Goal: Task Accomplishment & Management: Manage account settings

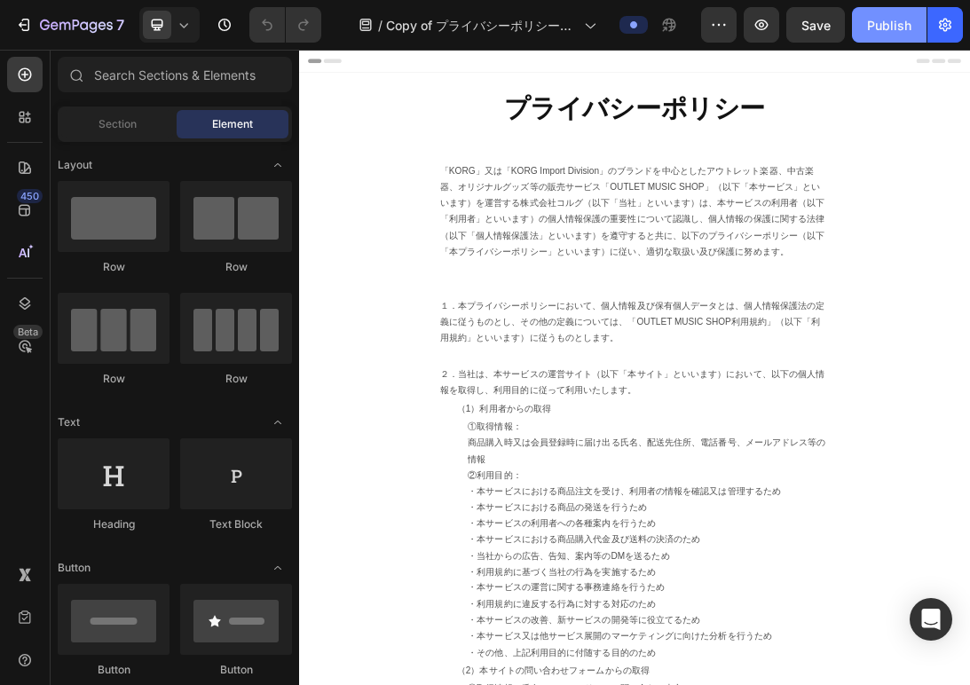
click at [870, 26] on div "Publish" at bounding box center [889, 25] width 44 height 19
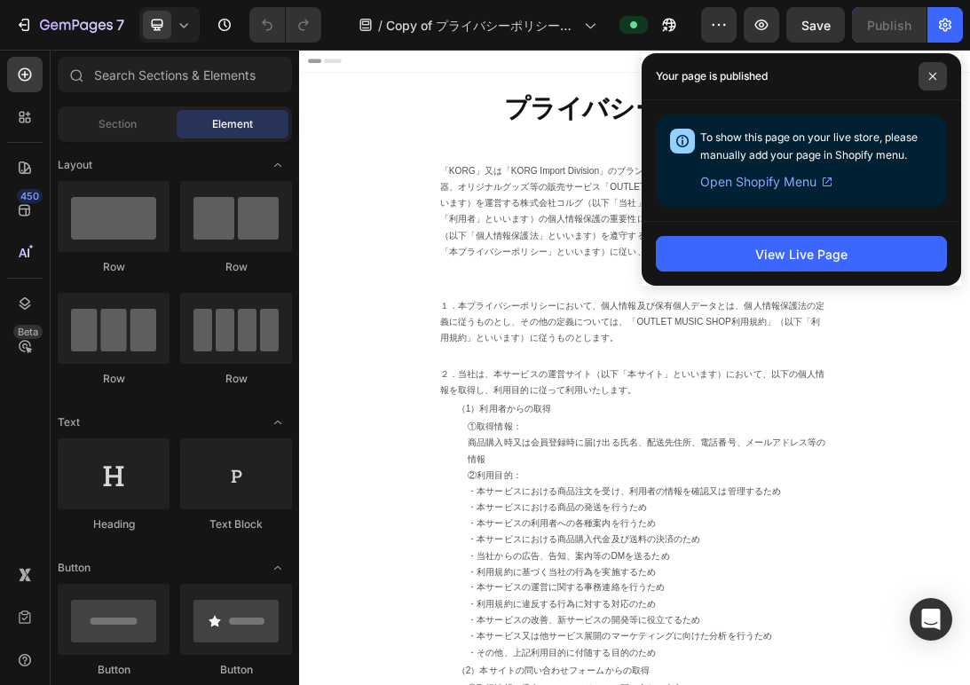
click at [924, 75] on span at bounding box center [932, 76] width 28 height 28
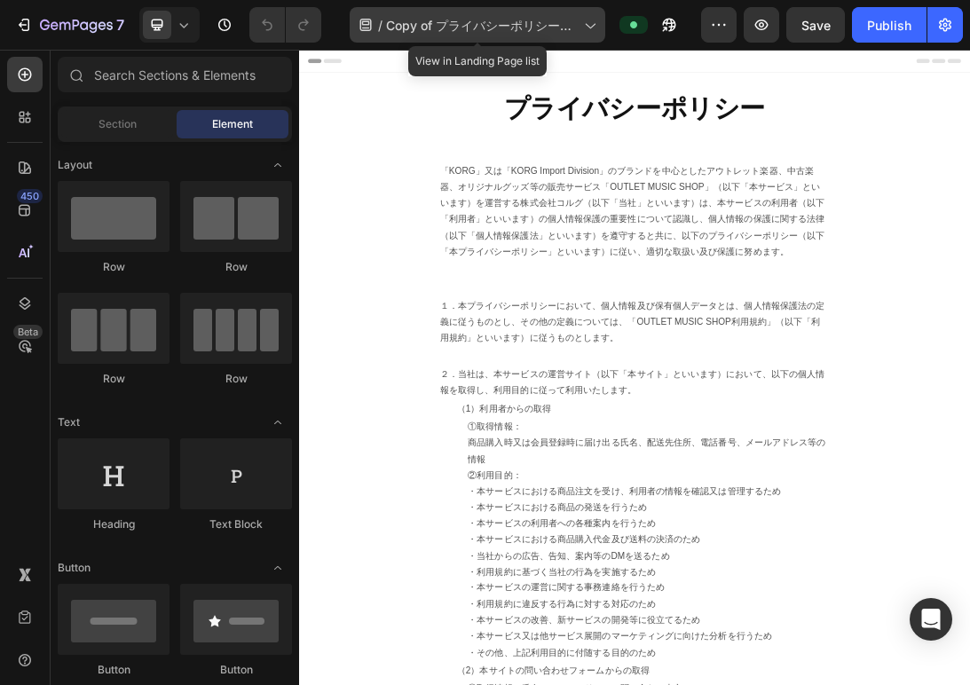
click at [426, 22] on span "Copy of プライバシーポリシー｜コルグ公式アウトレットオンライン" at bounding box center [481, 25] width 191 height 19
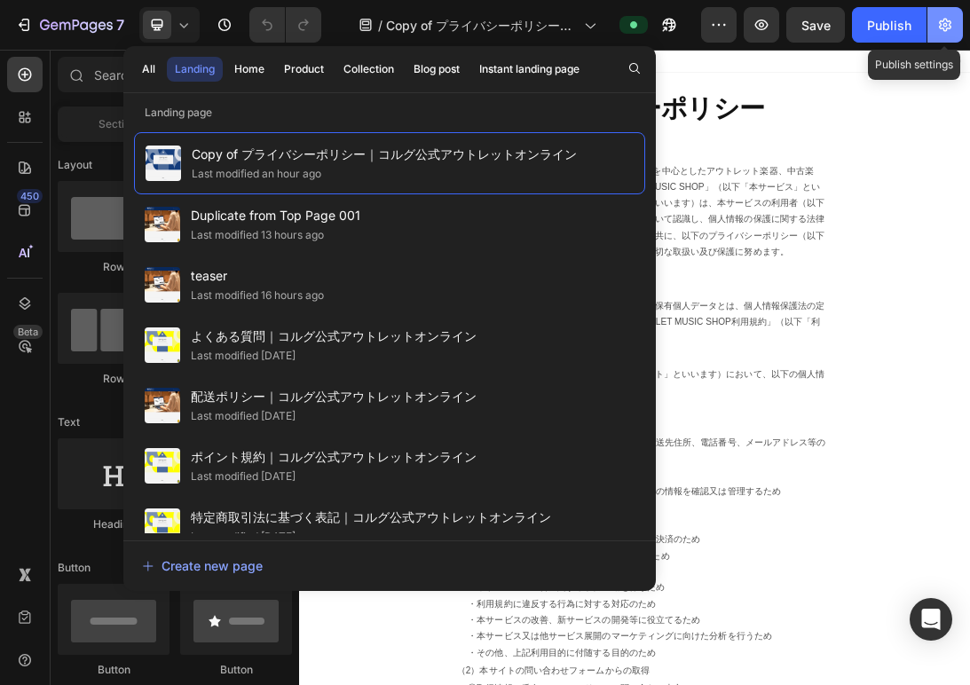
click at [938, 24] on icon "button" at bounding box center [945, 25] width 18 height 18
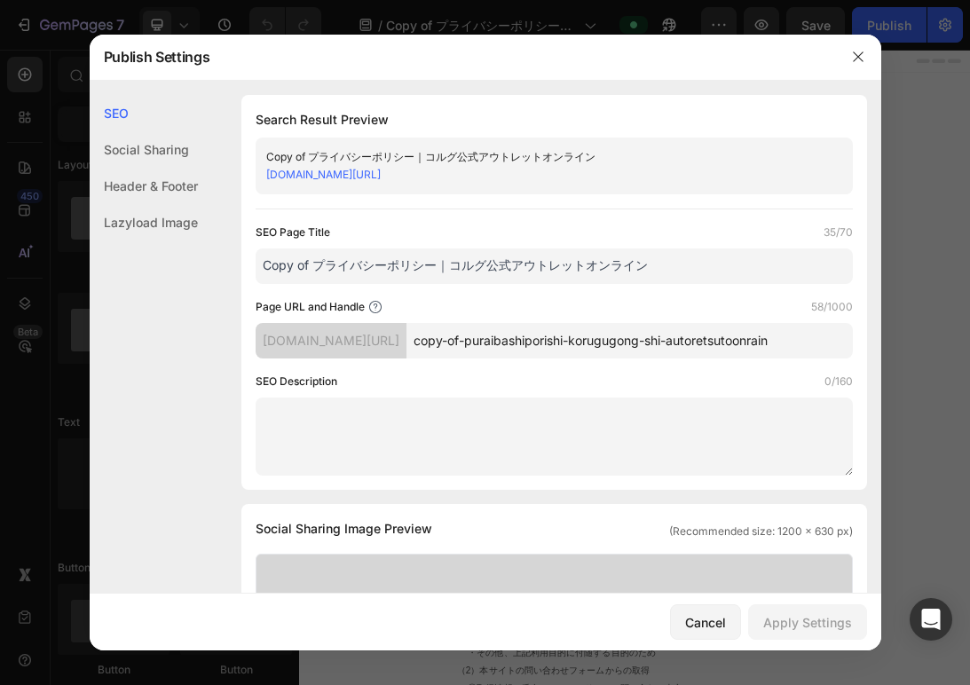
click at [317, 264] on input "Copy of プライバシーポリシー｜コルグ公式アウトレットオンライン" at bounding box center [554, 265] width 597 height 35
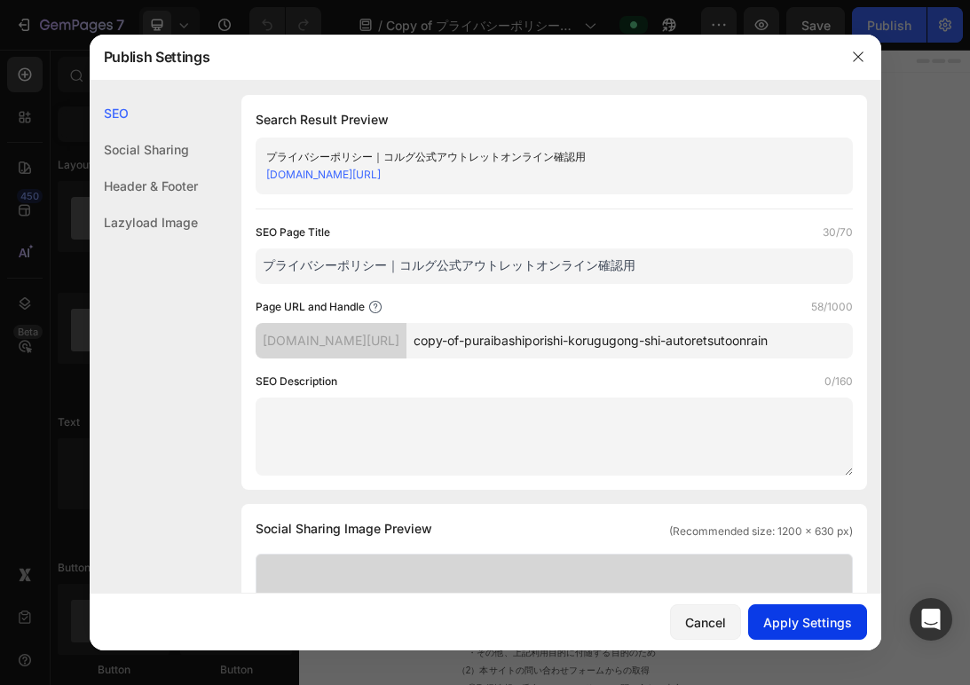
type input "プライバシーポリシー｜コルグ公式アウトレットオンライン確認用"
click at [776, 613] on div "Apply Settings" at bounding box center [807, 622] width 89 height 19
click at [381, 177] on link "[DOMAIN_NAME][URL]" at bounding box center [323, 174] width 114 height 13
click at [849, 53] on button "button" at bounding box center [858, 57] width 28 height 28
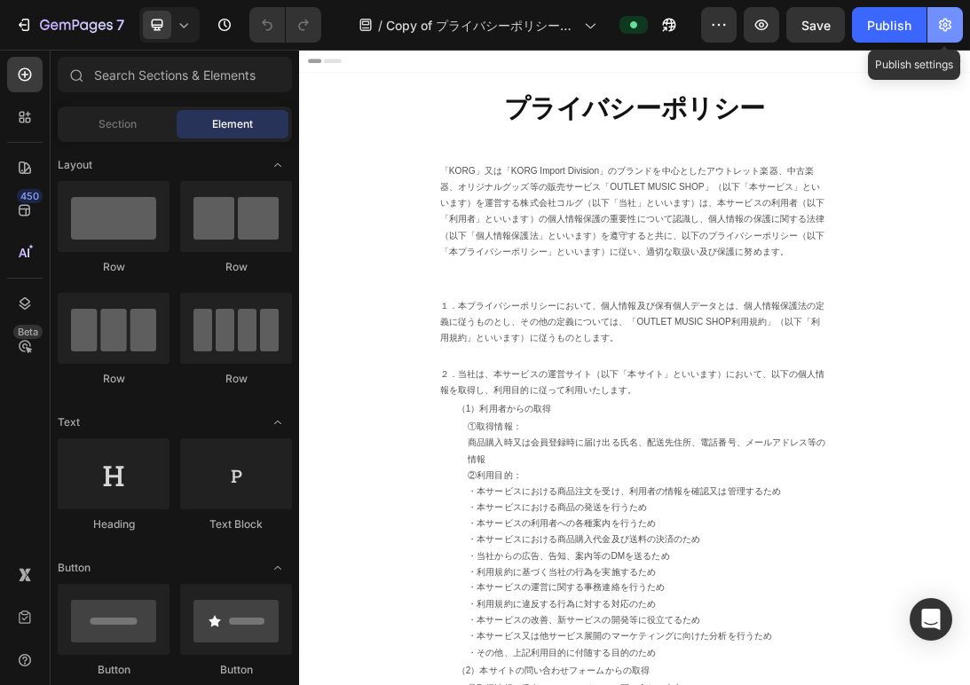
click at [937, 28] on icon "button" at bounding box center [945, 25] width 18 height 18
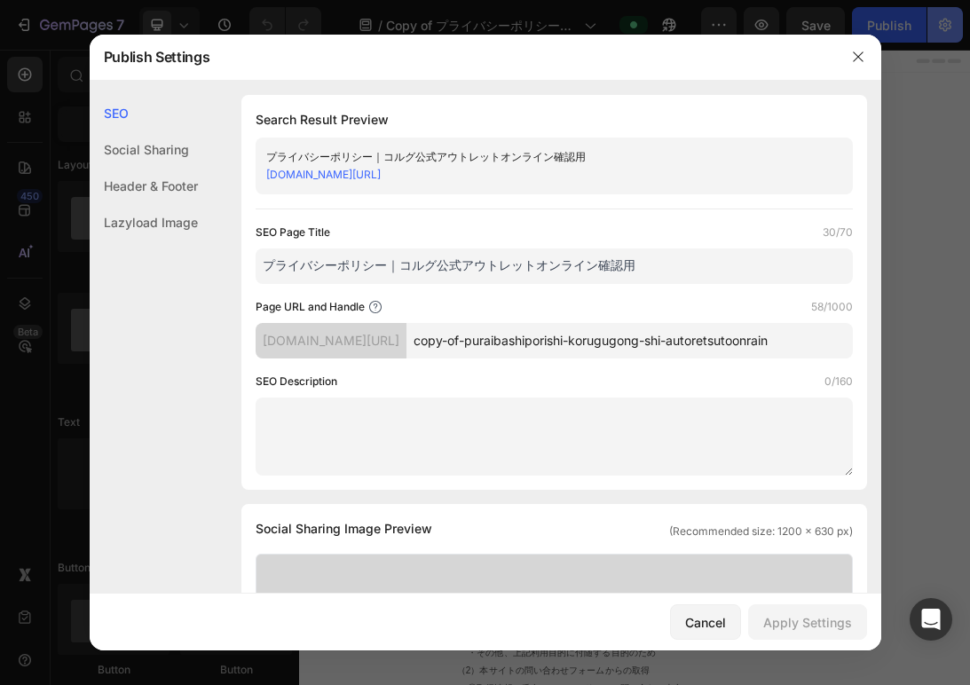
click at [937, 28] on div at bounding box center [485, 342] width 970 height 685
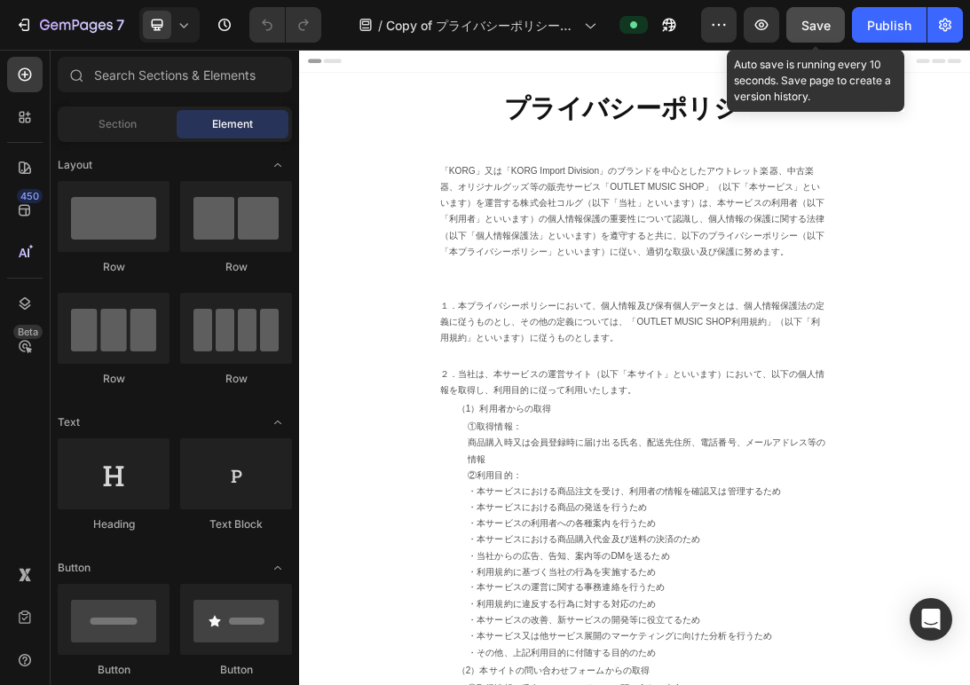
click at [820, 28] on span "Save" at bounding box center [815, 25] width 29 height 15
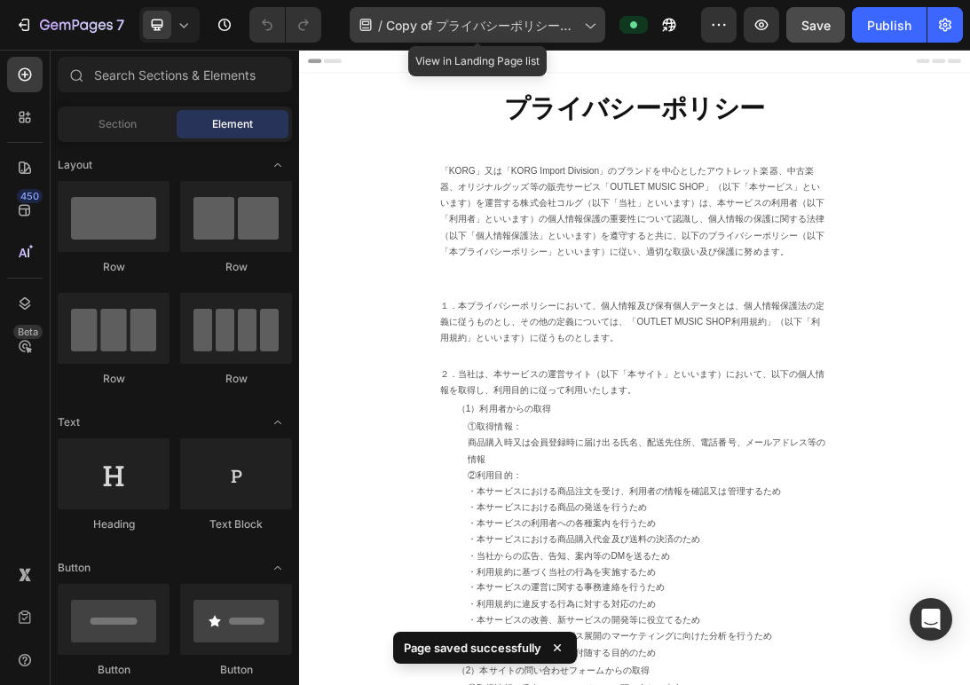
click at [590, 28] on icon at bounding box center [589, 25] width 18 height 18
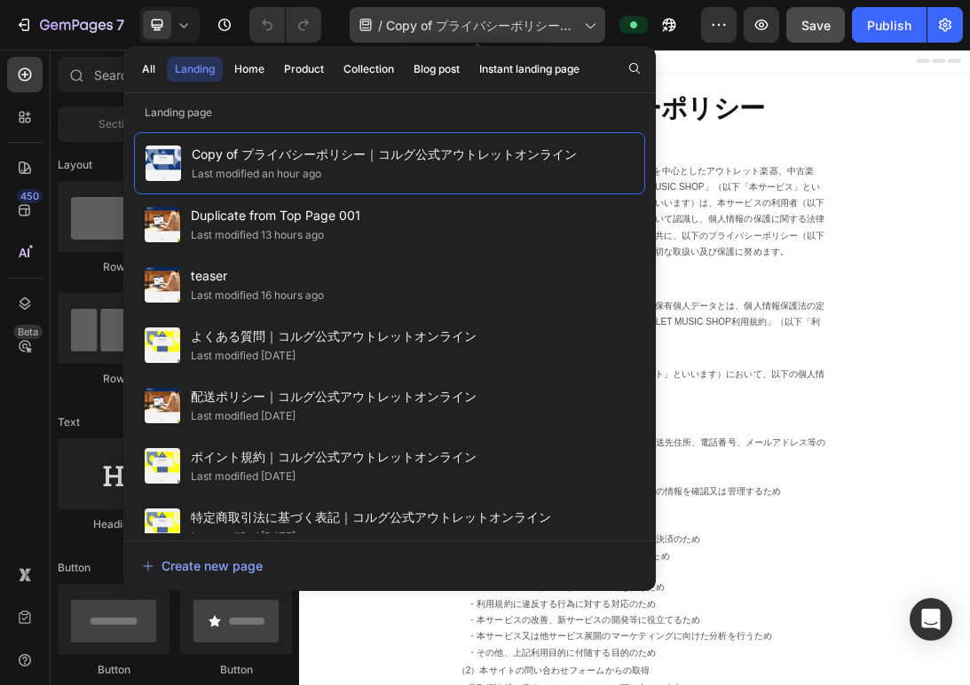
click at [590, 28] on icon at bounding box center [589, 25] width 18 height 18
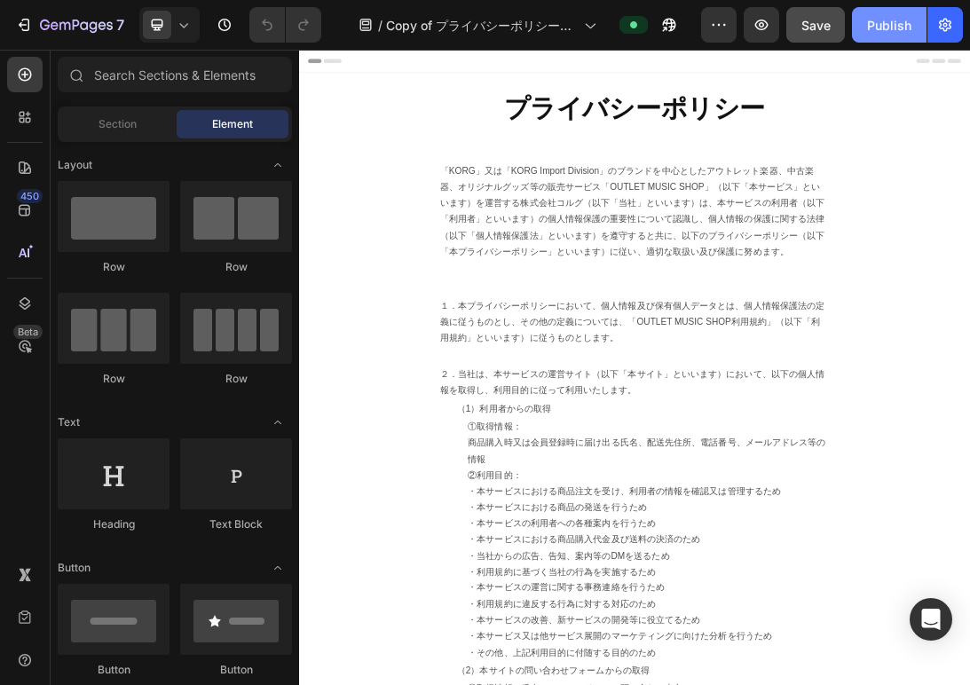
click at [889, 23] on div "Publish" at bounding box center [889, 25] width 44 height 19
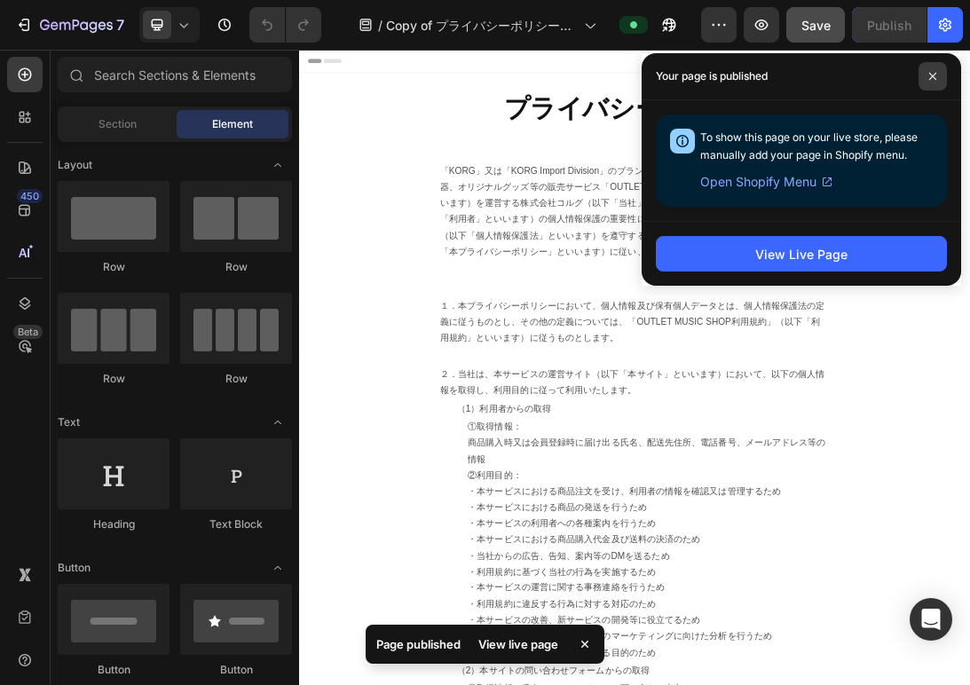
click at [926, 77] on span at bounding box center [932, 76] width 28 height 28
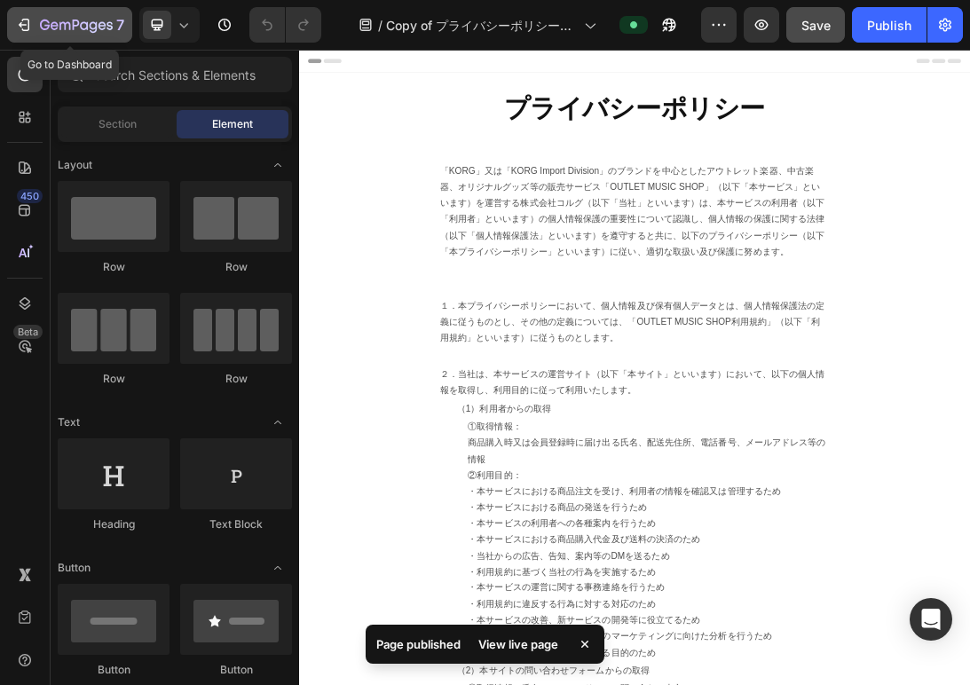
click at [21, 22] on icon "button" at bounding box center [24, 25] width 18 height 18
